Goal: Check status: Check status

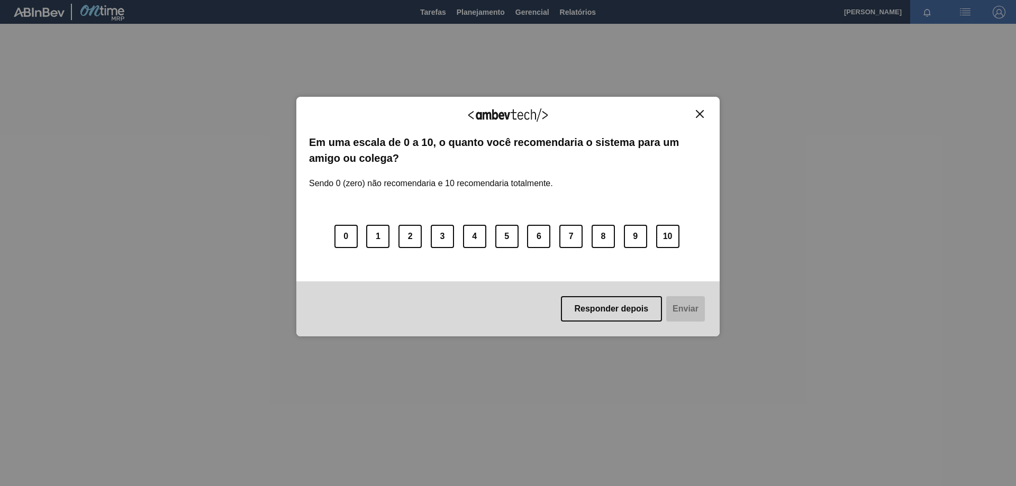
drag, startPoint x: 707, startPoint y: 115, endPoint x: 687, endPoint y: 112, distance: 20.3
click at [705, 115] on div "Agradecemos seu feedback! Em uma escala de 0 a 10, o quanto você recomendaria o…" at bounding box center [507, 217] width 423 height 240
click at [702, 110] on img "Close" at bounding box center [700, 114] width 8 height 8
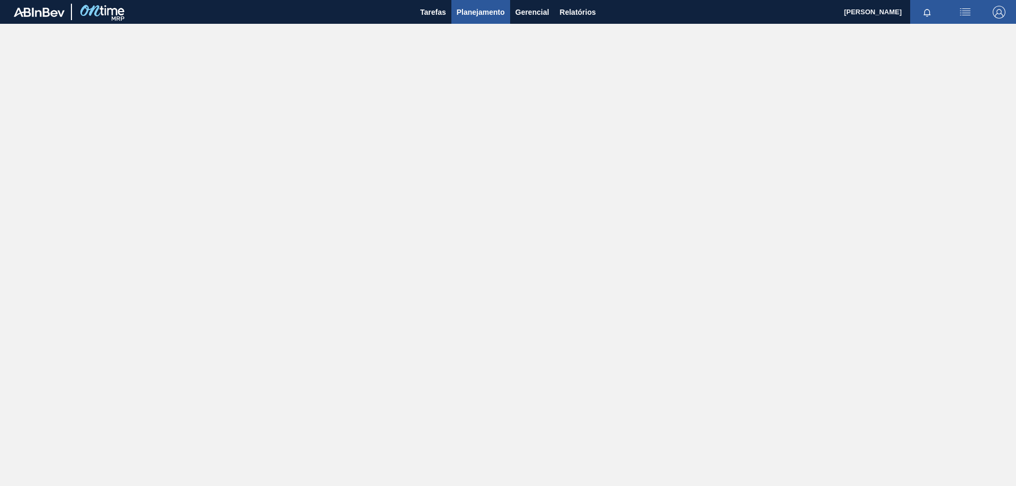
click at [477, 20] on button "Planejamento" at bounding box center [480, 12] width 59 height 24
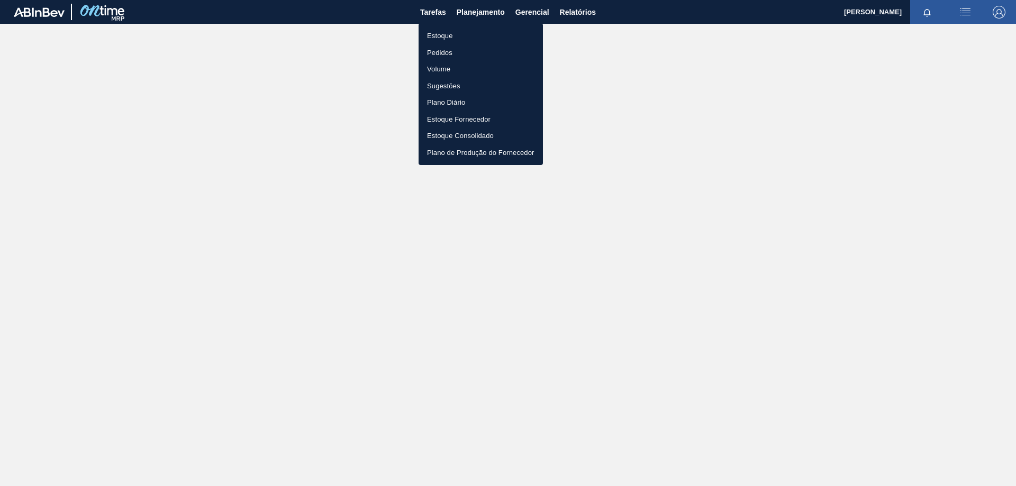
click at [451, 37] on li "Estoque" at bounding box center [480, 36] width 124 height 17
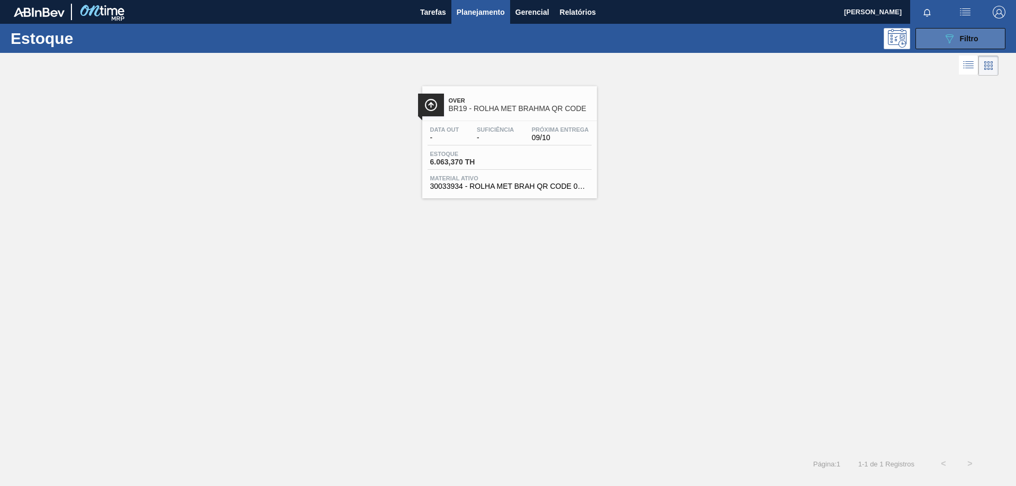
click at [936, 36] on button "089F7B8B-B2A5-4AFE-B5C0-19BA573D28AC Filtro" at bounding box center [960, 38] width 90 height 21
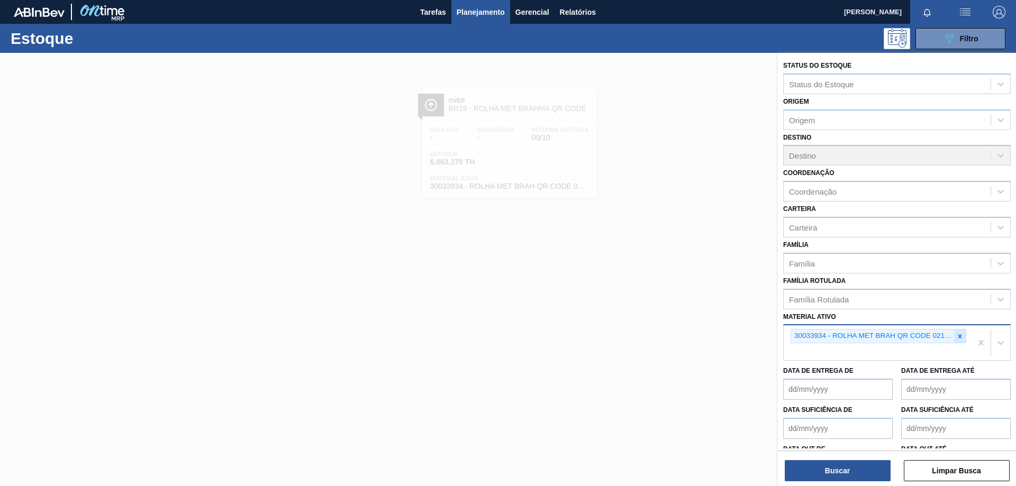
click at [960, 339] on icon at bounding box center [959, 336] width 7 height 7
paste ativo "30003071"
type ativo "30003071"
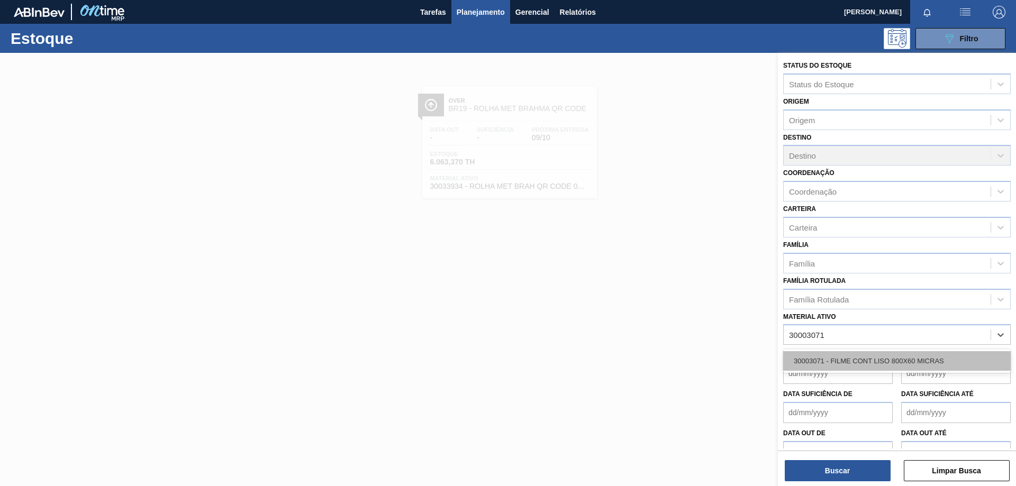
click at [891, 353] on div "30003071 - FILME CONT LISO 800X60 MICRAS" at bounding box center [896, 361] width 227 height 20
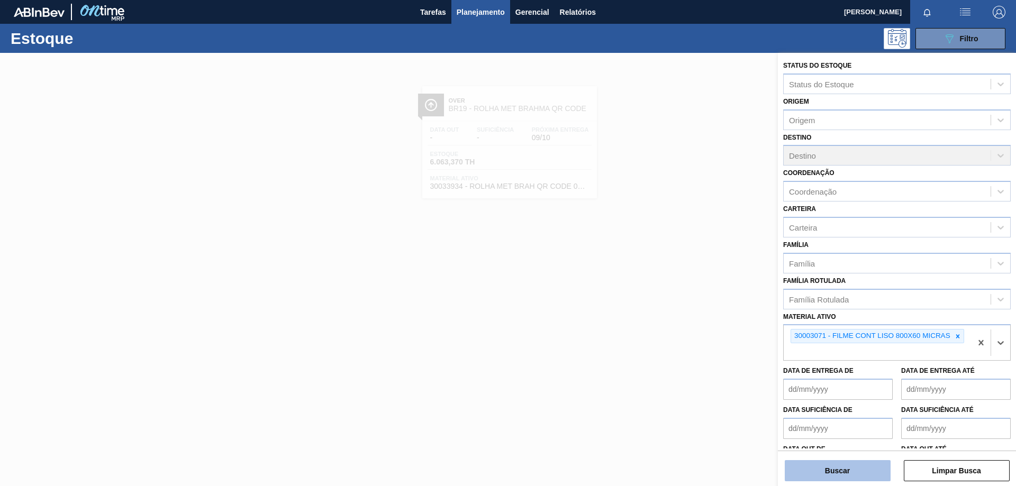
click at [836, 470] on button "Buscar" at bounding box center [837, 470] width 106 height 21
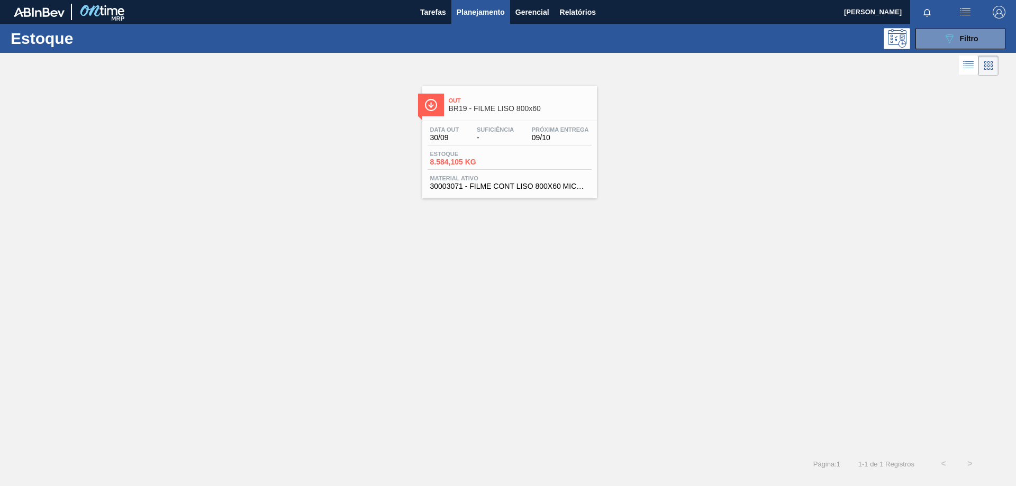
click at [514, 151] on div "Estoque 8.584,105 KG" at bounding box center [509, 160] width 164 height 19
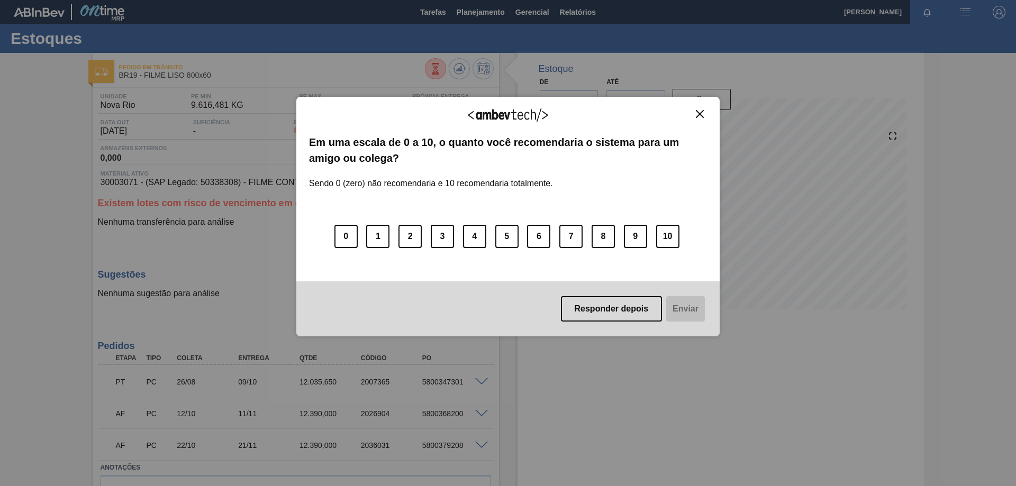
drag, startPoint x: 700, startPoint y: 112, endPoint x: 557, endPoint y: 84, distance: 146.1
click at [699, 112] on img "Close" at bounding box center [700, 114] width 8 height 8
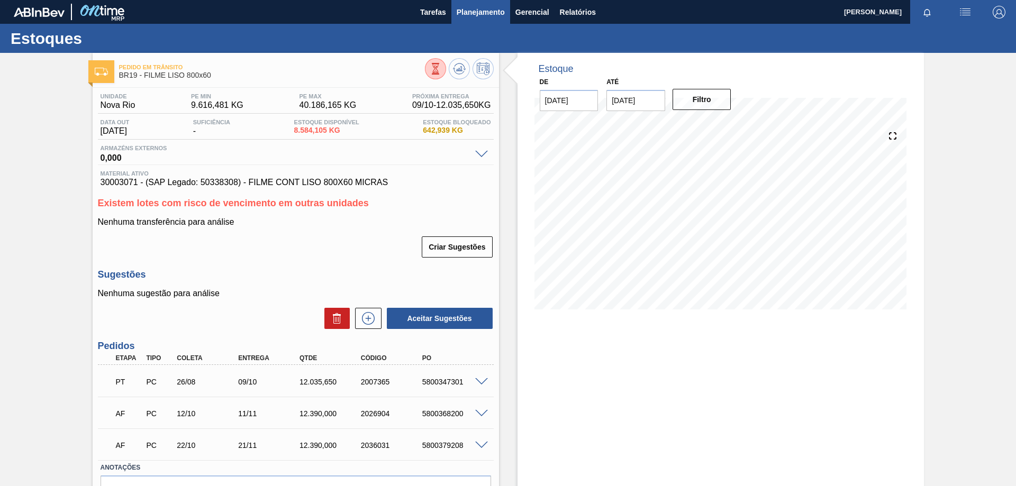
drag, startPoint x: 490, startPoint y: 15, endPoint x: 480, endPoint y: 32, distance: 19.5
click at [490, 16] on span "Planejamento" at bounding box center [480, 12] width 48 height 13
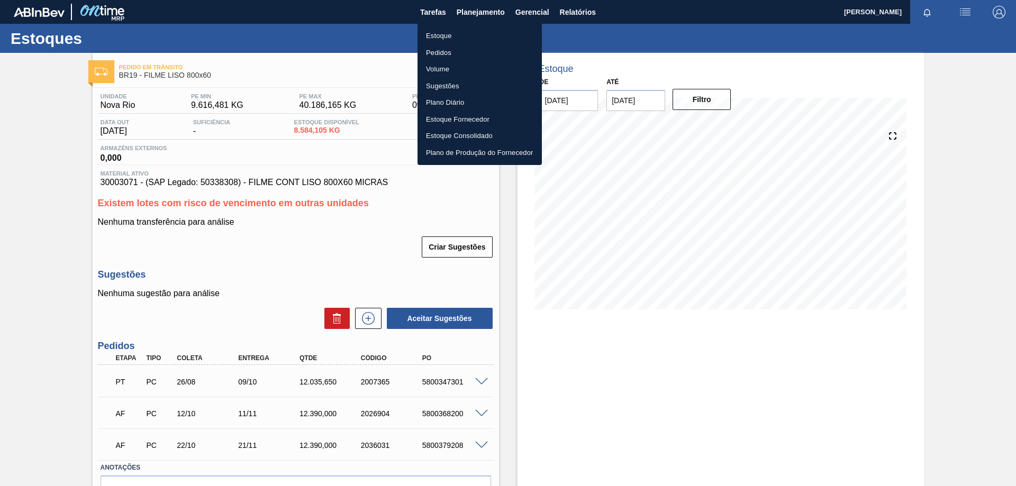
click at [442, 34] on li "Estoque" at bounding box center [479, 36] width 124 height 17
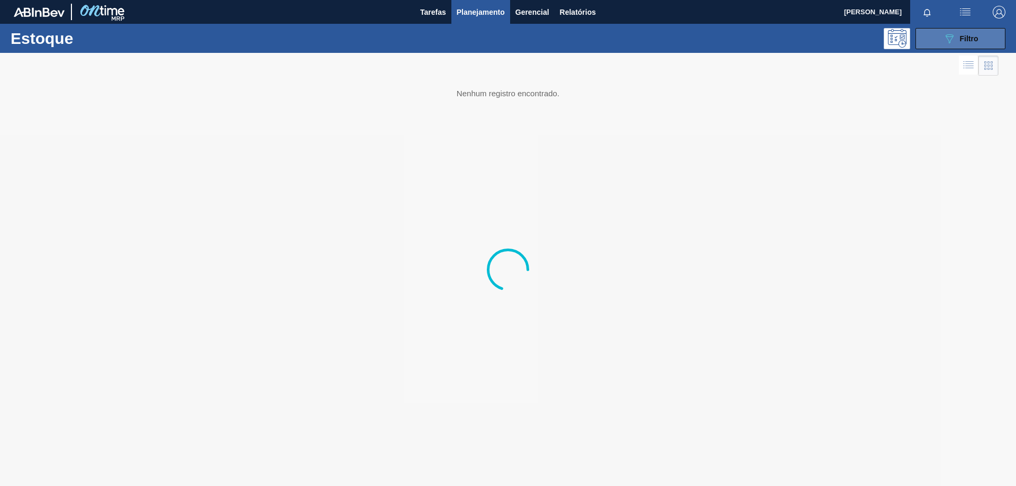
click at [940, 40] on button "089F7B8B-B2A5-4AFE-B5C0-19BA573D28AC Filtro" at bounding box center [960, 38] width 90 height 21
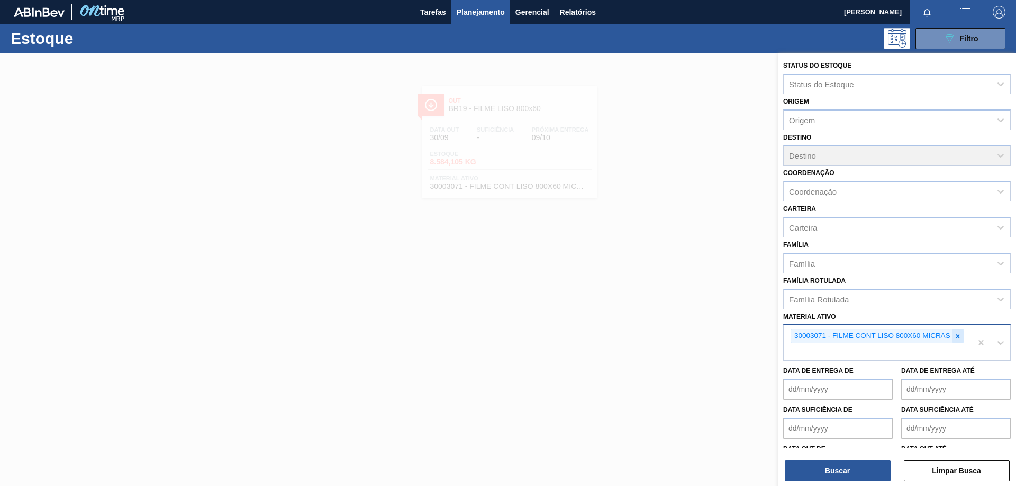
drag, startPoint x: 958, startPoint y: 339, endPoint x: 920, endPoint y: 339, distance: 38.1
click at [957, 339] on icon at bounding box center [957, 336] width 7 height 7
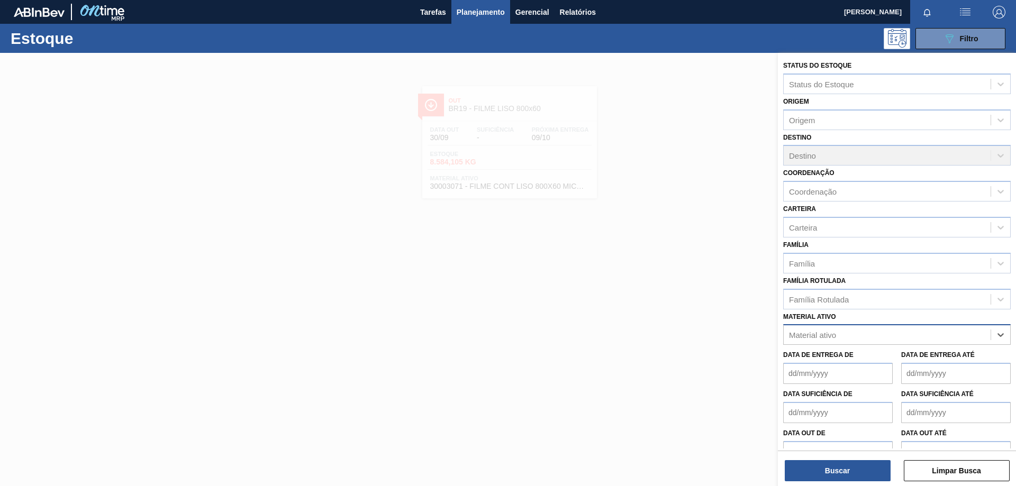
paste ativo "30007969"
type ativo "30007969"
click at [875, 359] on div "30007969 - TAMPA AL AUTO CDL PRATA CANPACK" at bounding box center [896, 361] width 227 height 20
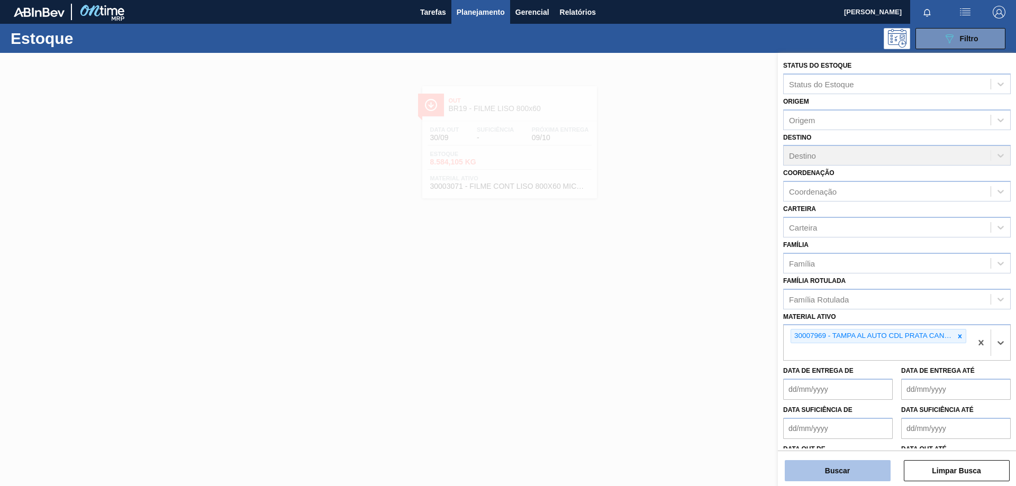
click at [841, 469] on button "Buscar" at bounding box center [837, 470] width 106 height 21
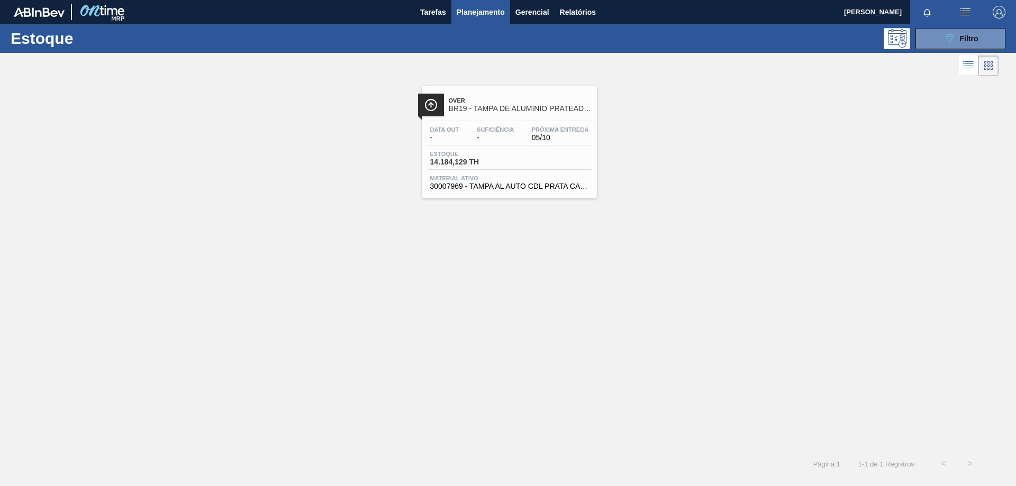
click at [482, 158] on span "14.184,129 TH" at bounding box center [467, 162] width 74 height 8
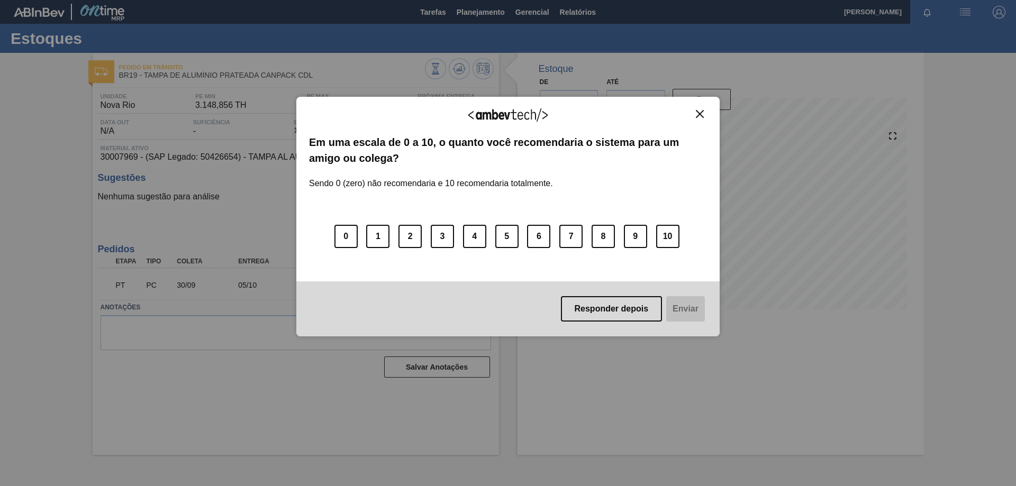
drag, startPoint x: 700, startPoint y: 114, endPoint x: 650, endPoint y: 6, distance: 119.0
click at [700, 114] on img "Close" at bounding box center [700, 114] width 8 height 8
click at [700, 118] on button "Close" at bounding box center [699, 113] width 14 height 9
